Goal: Find specific page/section: Find specific page/section

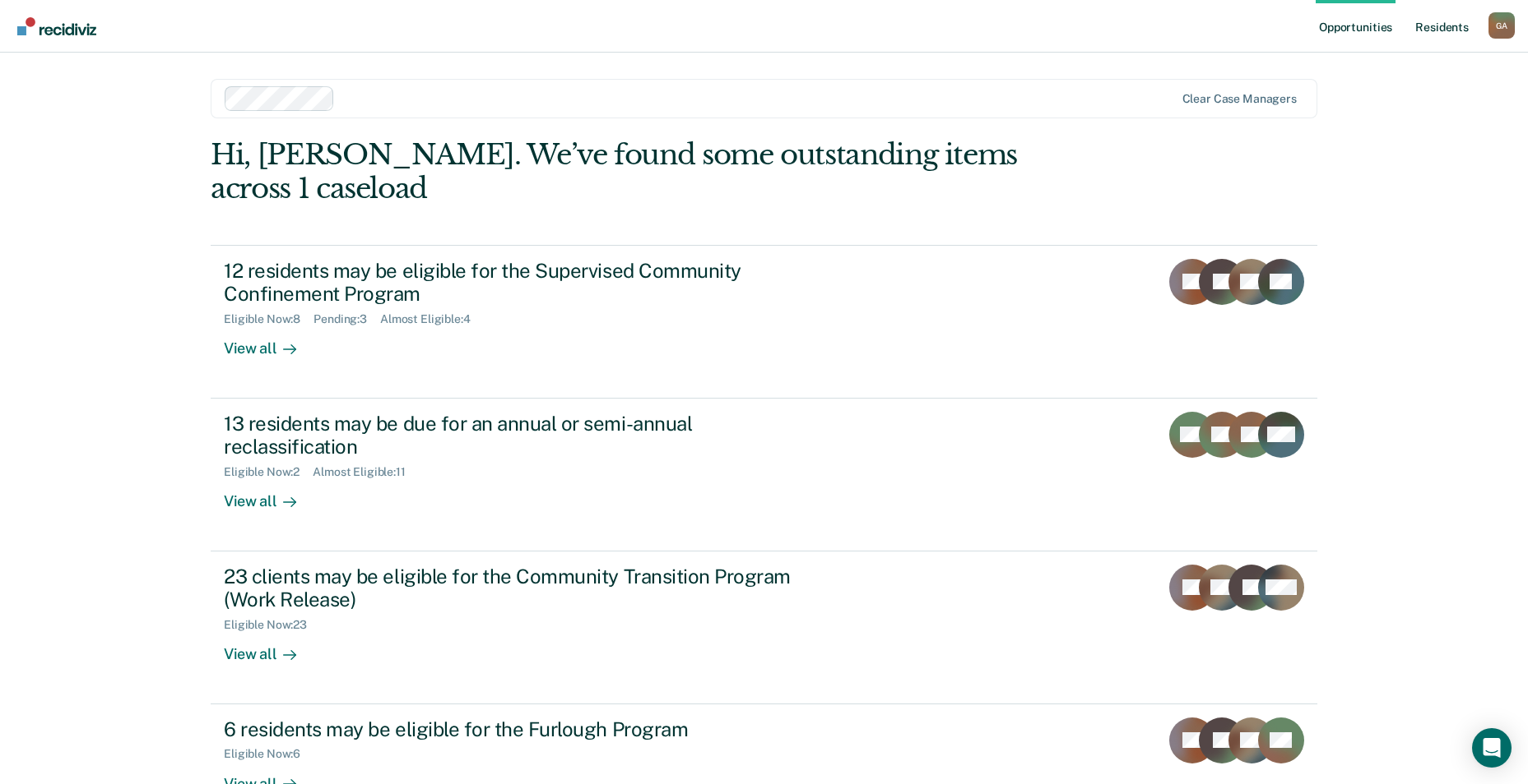
click at [1453, 14] on link "Resident s" at bounding box center [1442, 26] width 60 height 53
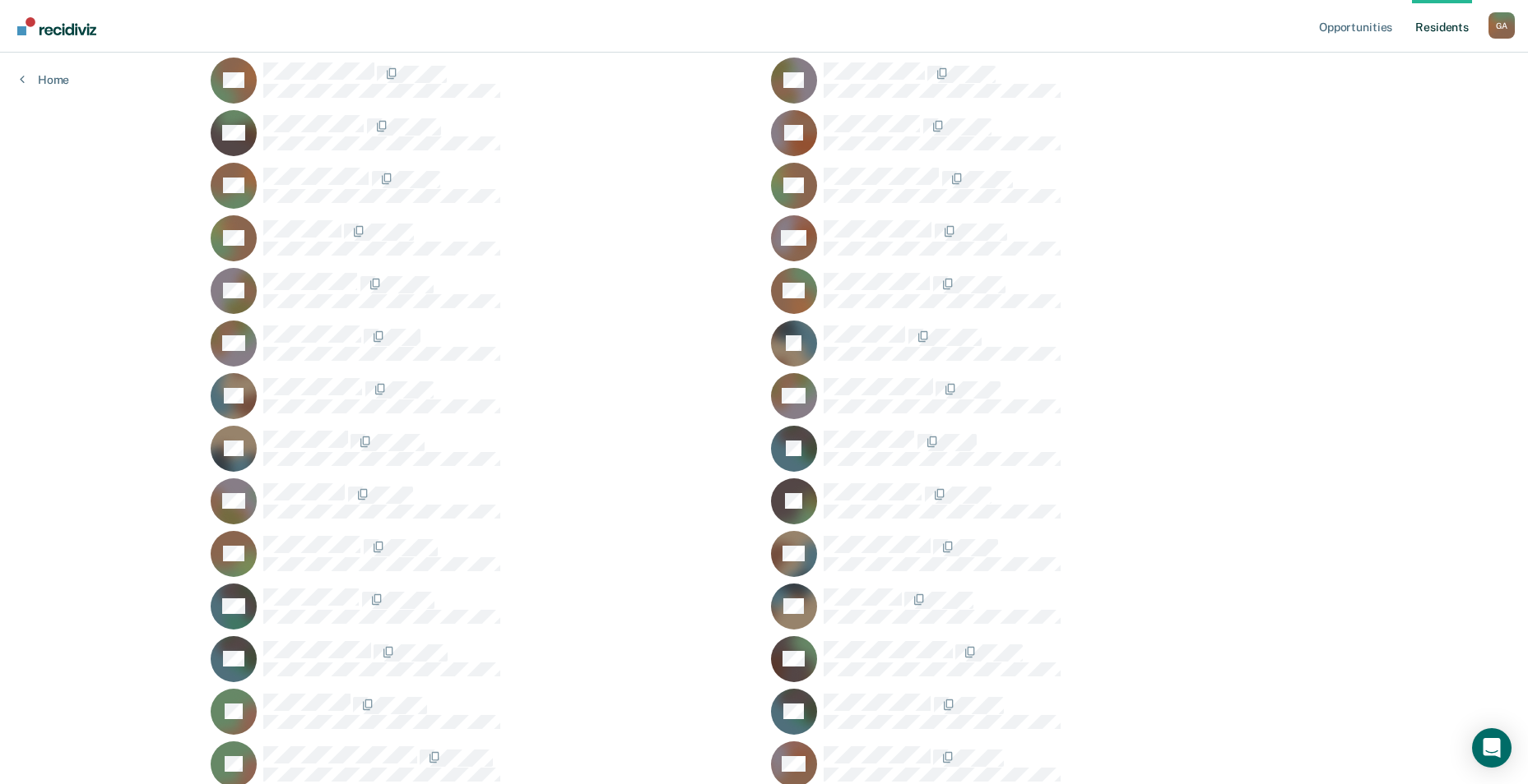
scroll to position [411, 0]
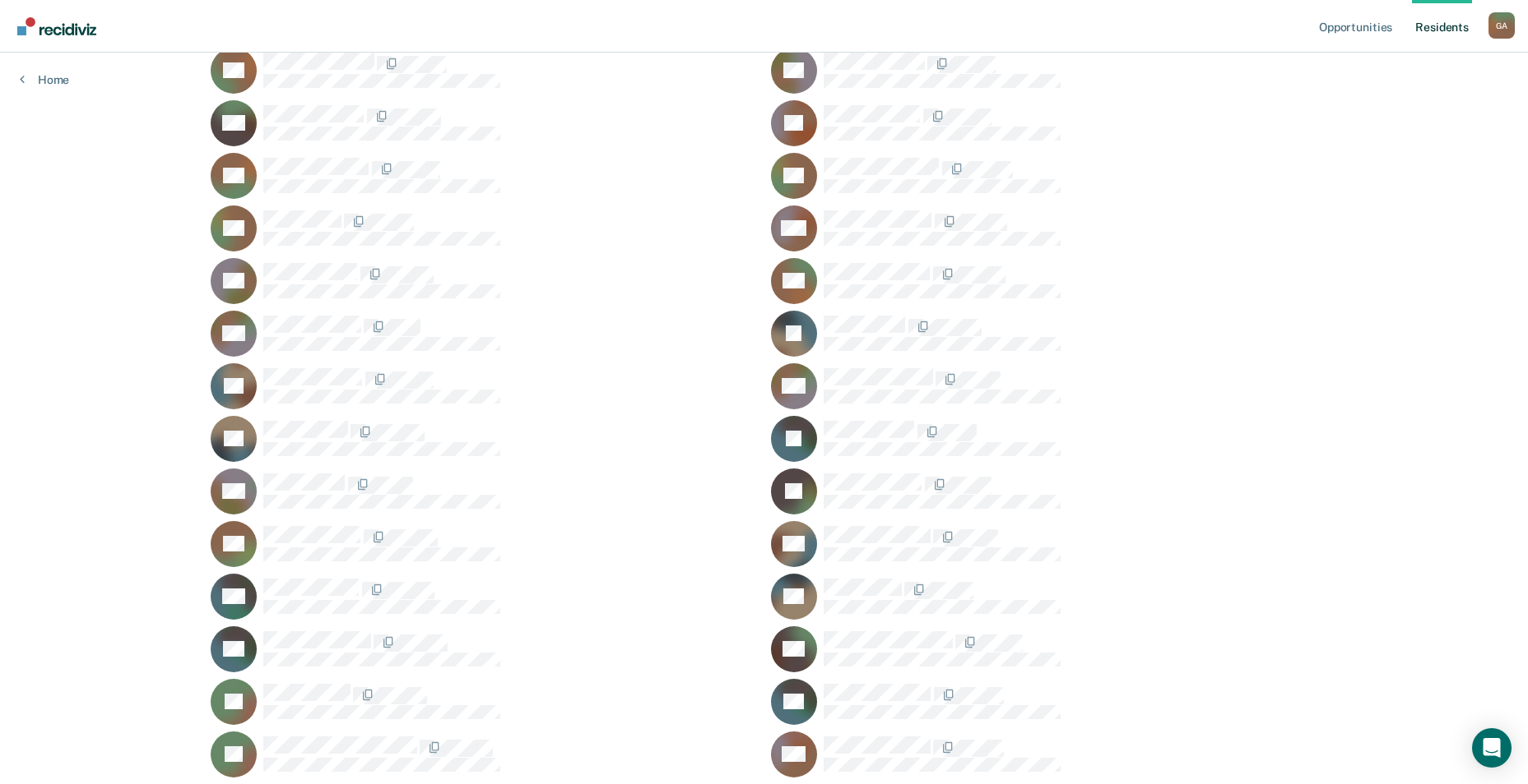
click at [835, 577] on div "EH" at bounding box center [1043, 598] width 546 height 46
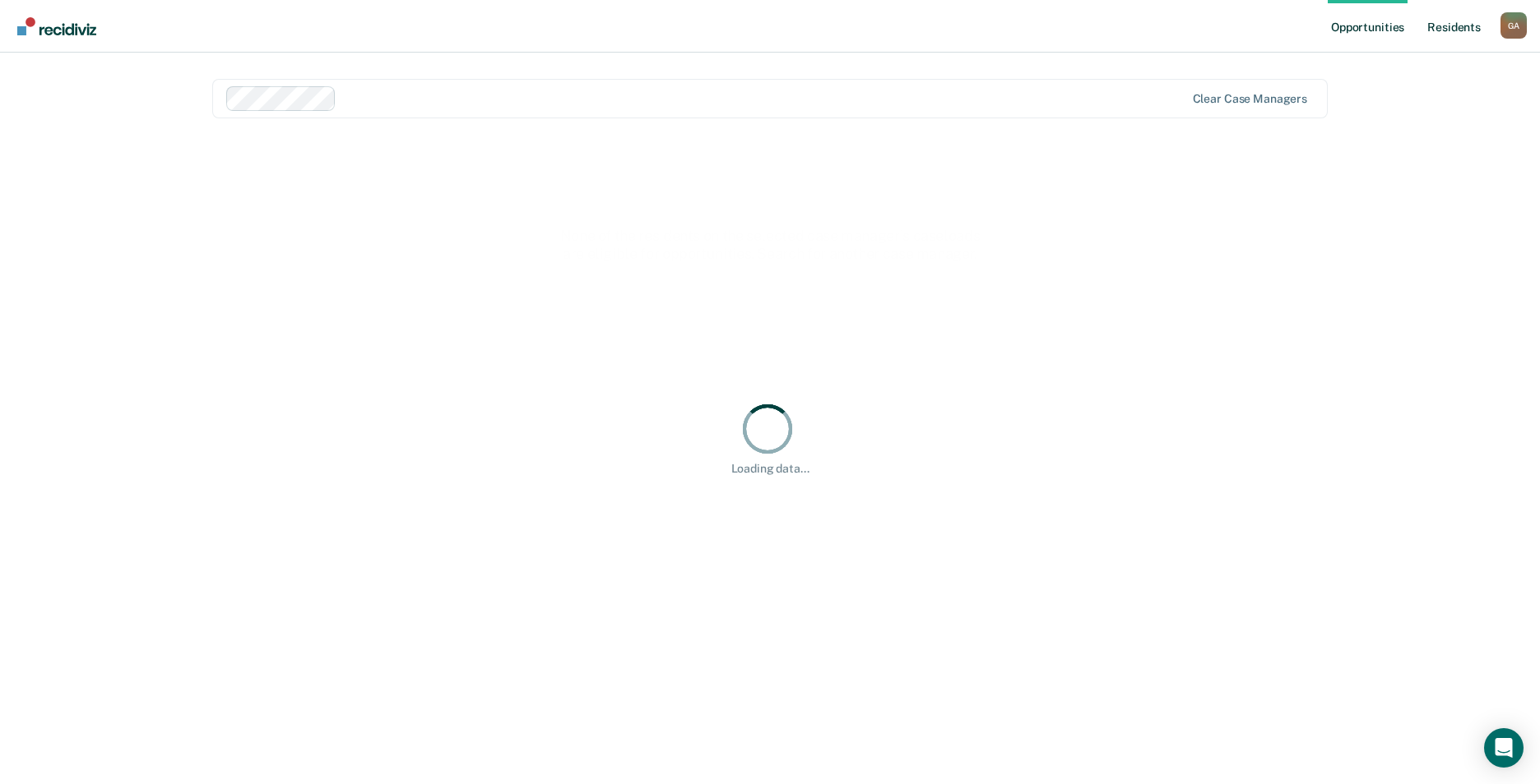
click at [1446, 32] on link "Resident s" at bounding box center [1454, 26] width 60 height 53
